Goal: Find contact information: Find contact information

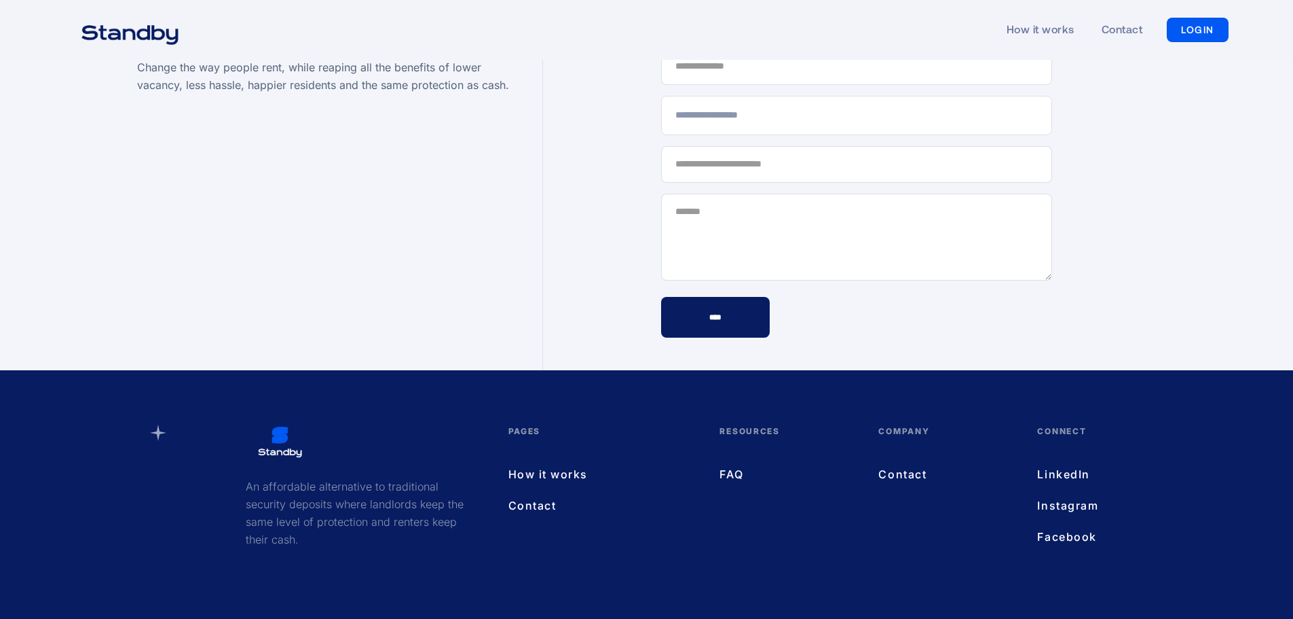
scroll to position [3988, 0]
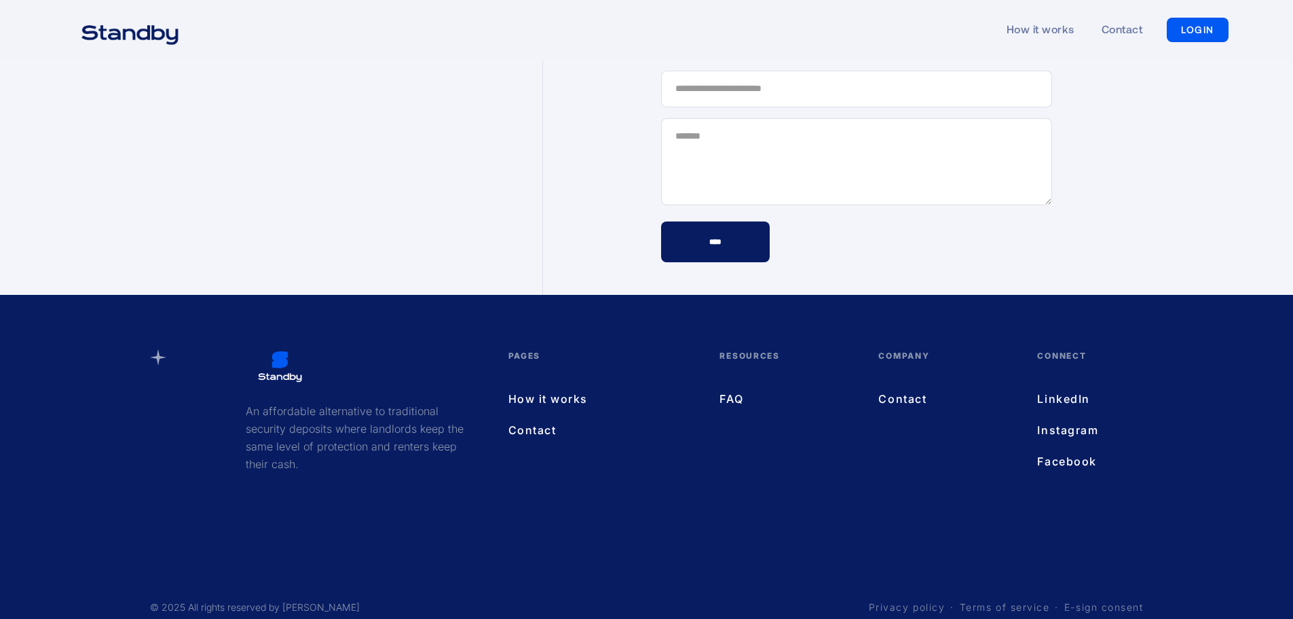
click at [897, 390] on link "Contact" at bounding box center [945, 399] width 132 height 18
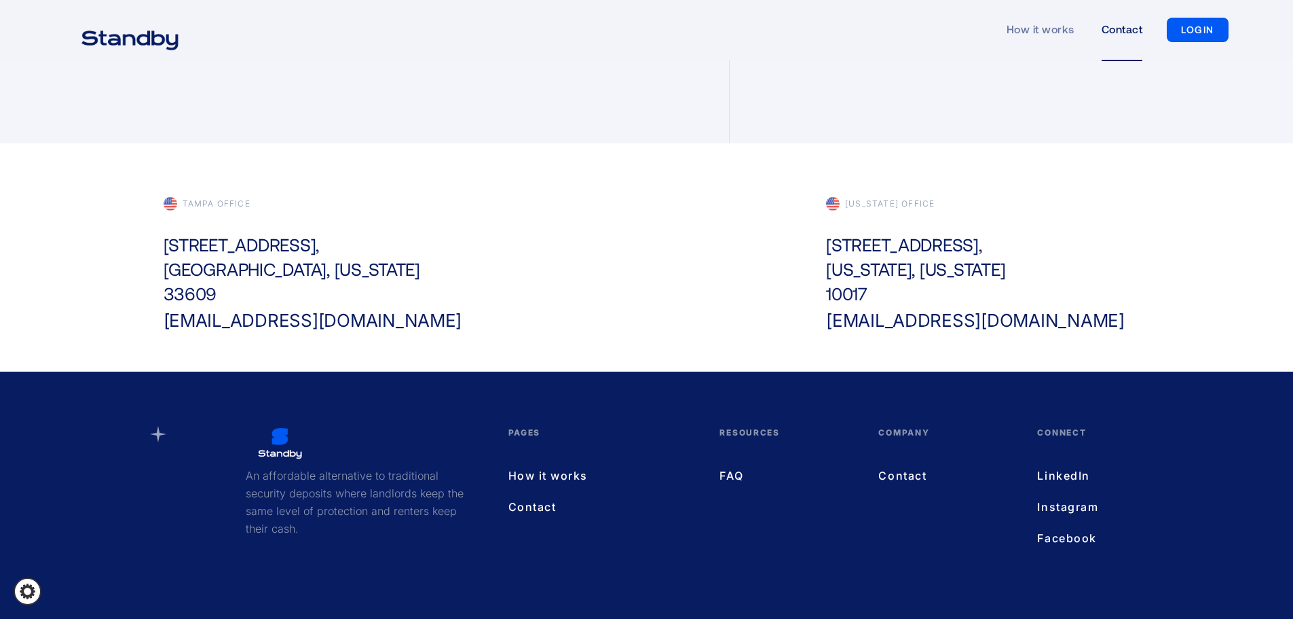
scroll to position [475, 0]
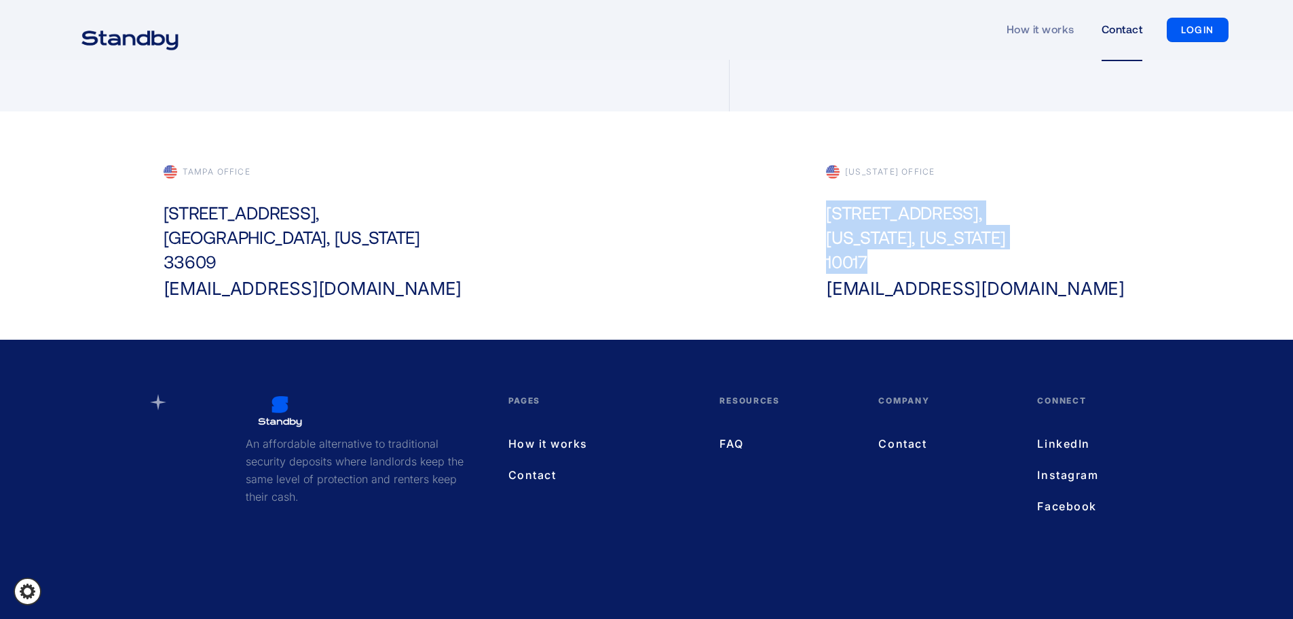
drag, startPoint x: 903, startPoint y: 236, endPoint x: 1016, endPoint y: 268, distance: 117.0
click at [1016, 268] on div "Tampa office [STREET_ADDRESS][US_STATE] [EMAIL_ADDRESS][DOMAIN_NAME] [US_STATE]…" at bounding box center [647, 244] width 995 height 158
click at [1018, 254] on div "[US_STATE] office [STREET_ADDRESS][US_STATE][US_STATE] [EMAIL_ADDRESS][DOMAIN_N…" at bounding box center [978, 233] width 331 height 136
drag, startPoint x: 965, startPoint y: 206, endPoint x: 818, endPoint y: 215, distance: 147.0
click at [818, 215] on div "[US_STATE] office [STREET_ADDRESS][US_STATE][US_STATE] [EMAIL_ADDRESS][DOMAIN_N…" at bounding box center [978, 233] width 331 height 136
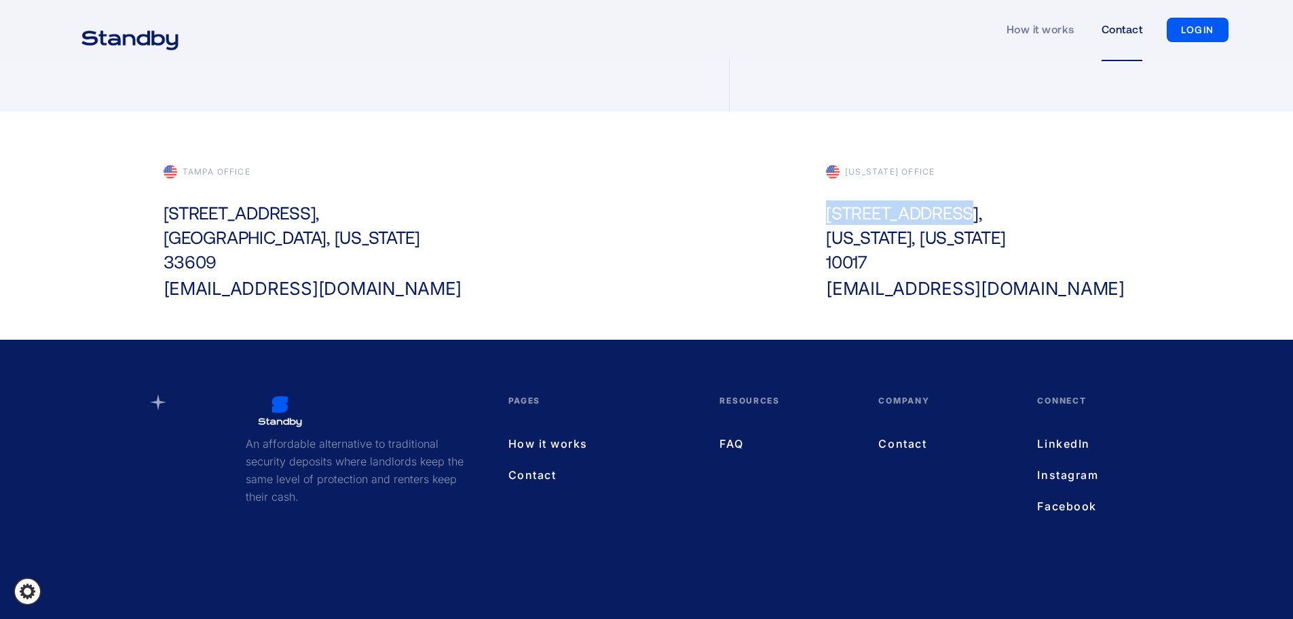
click at [836, 210] on div "[STREET_ADDRESS][US_STATE][US_STATE]" at bounding box center [915, 236] width 179 height 73
